Goal: Find specific page/section: Find specific page/section

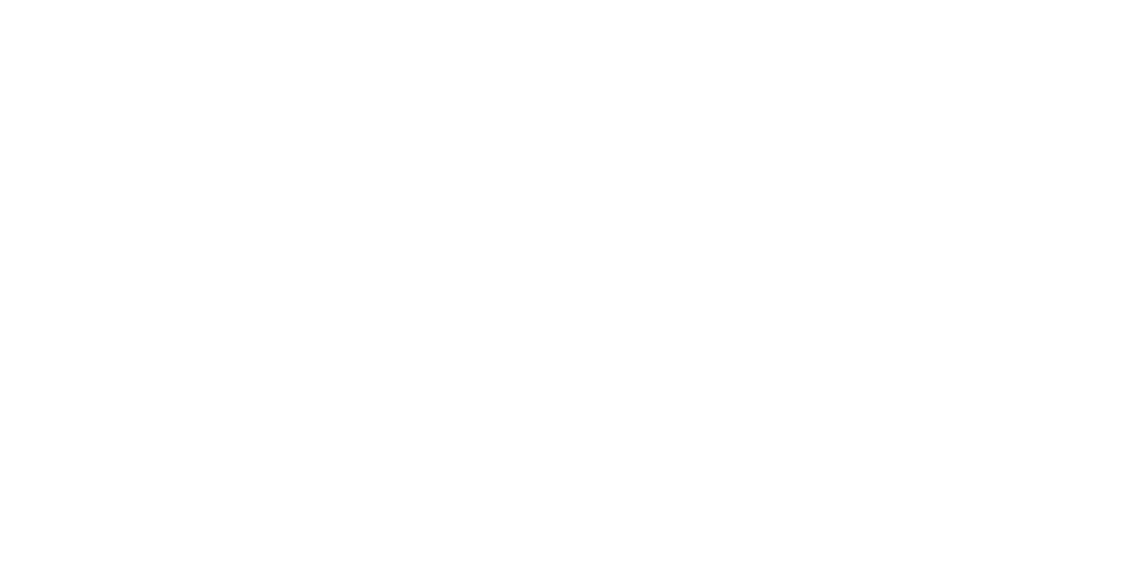
drag, startPoint x: 146, startPoint y: 320, endPoint x: 636, endPoint y: 411, distance: 497.8
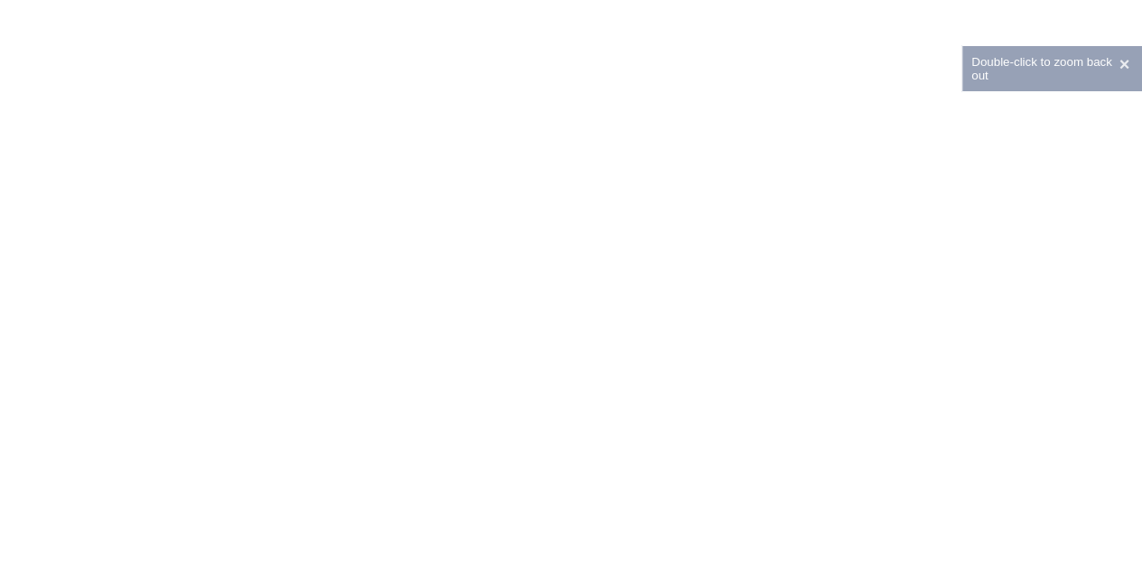
drag, startPoint x: 246, startPoint y: 310, endPoint x: 776, endPoint y: 407, distance: 538.0
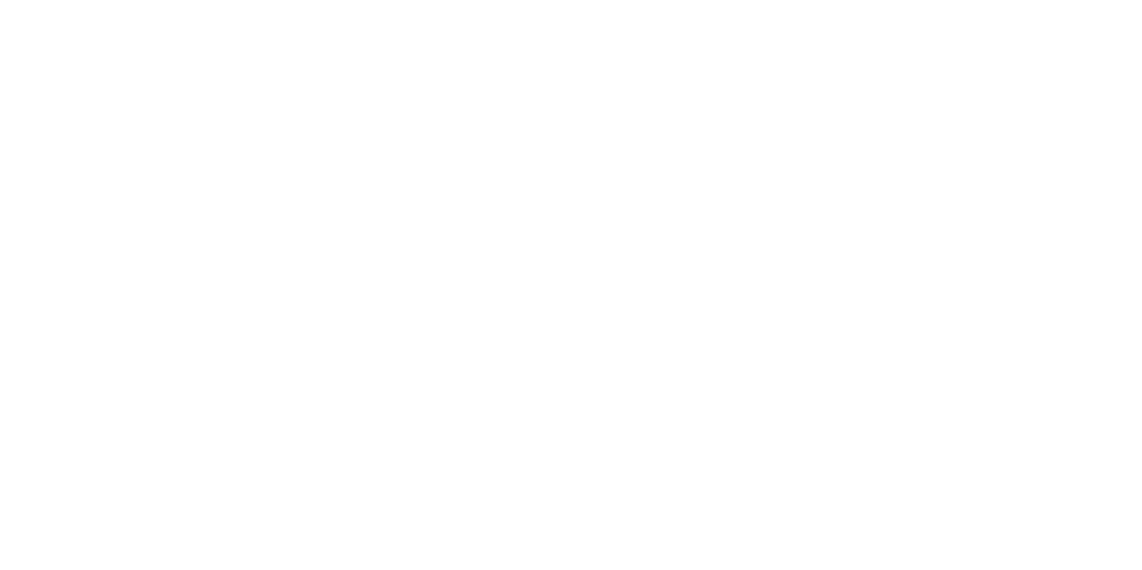
drag, startPoint x: 460, startPoint y: 294, endPoint x: 718, endPoint y: 397, distance: 278.0
drag, startPoint x: 135, startPoint y: 256, endPoint x: 659, endPoint y: 378, distance: 537.7
drag, startPoint x: 179, startPoint y: 227, endPoint x: 735, endPoint y: 371, distance: 574.6
